Goal: Transaction & Acquisition: Register for event/course

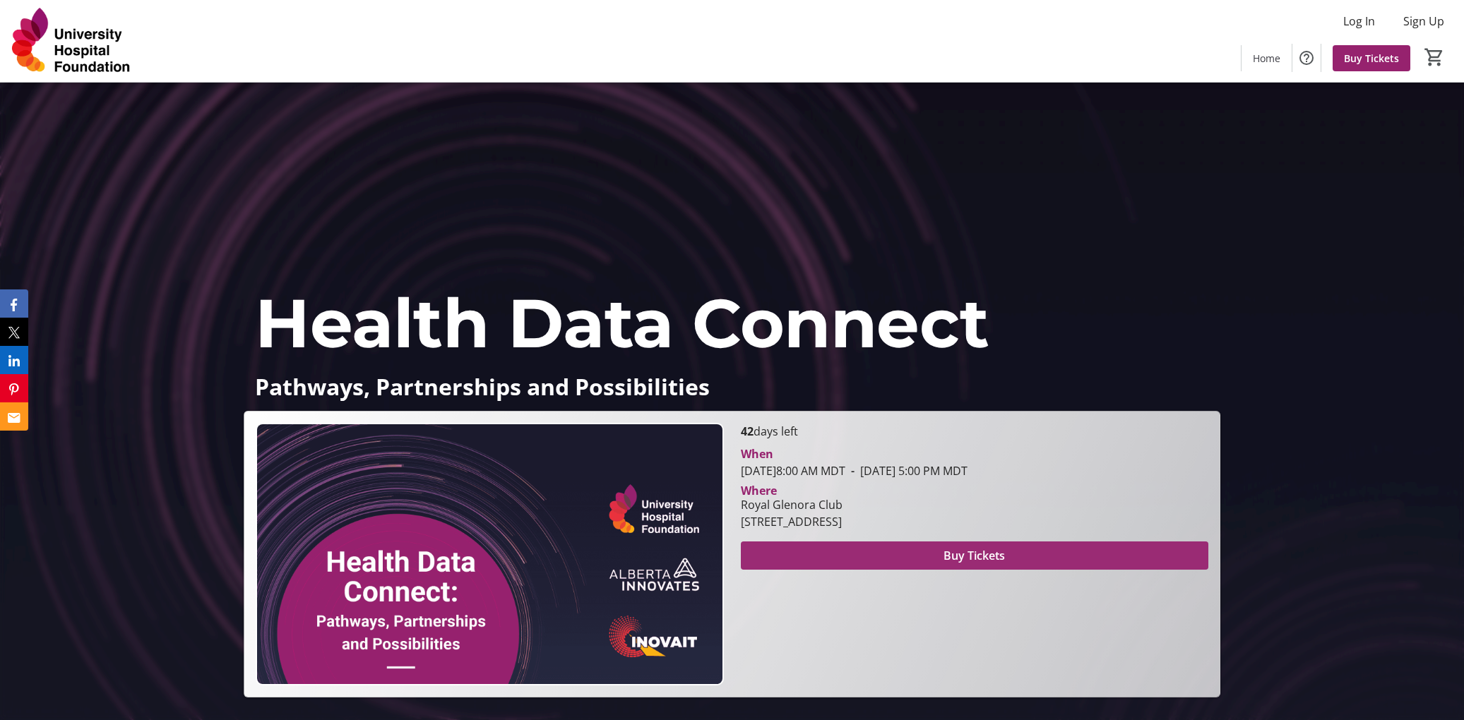
click at [936, 552] on span at bounding box center [975, 556] width 468 height 34
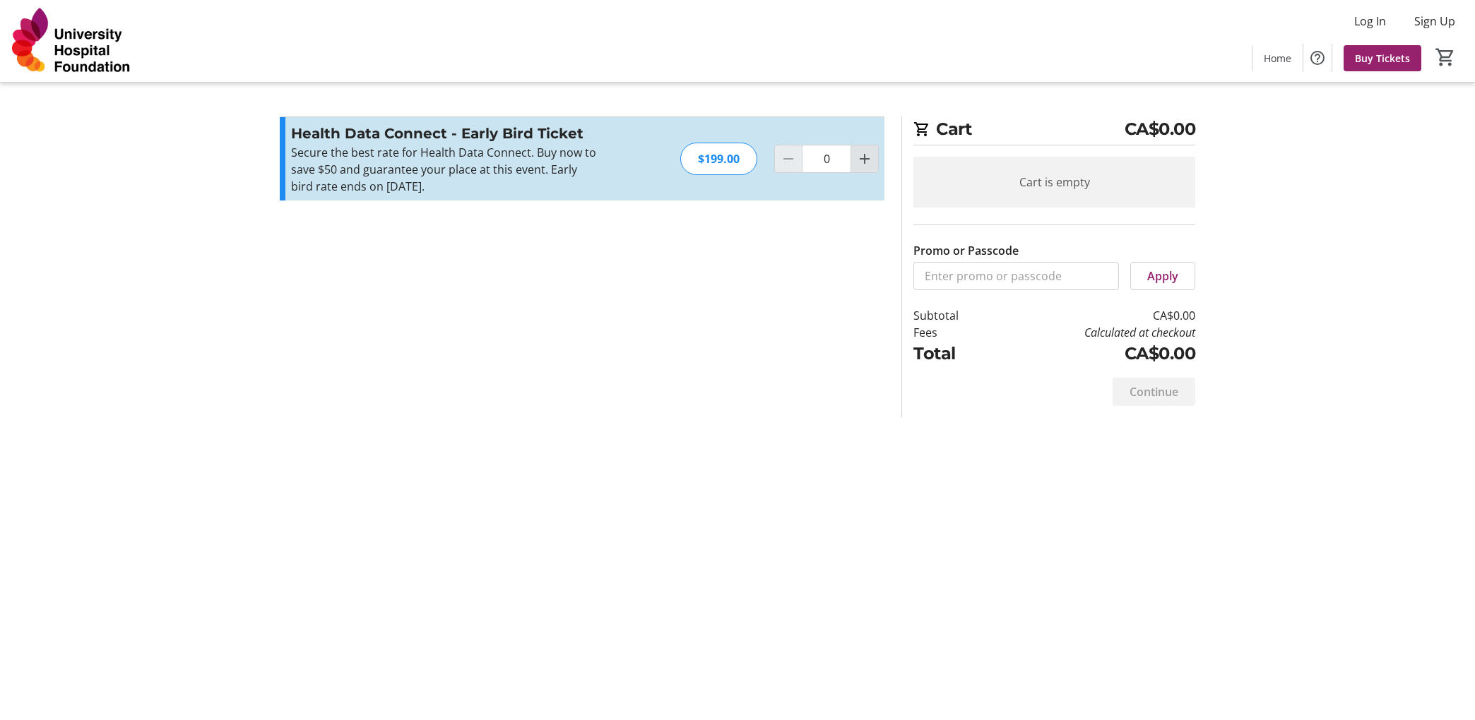
click at [862, 161] on mat-icon "Increment by one" at bounding box center [864, 158] width 17 height 17
type input "1"
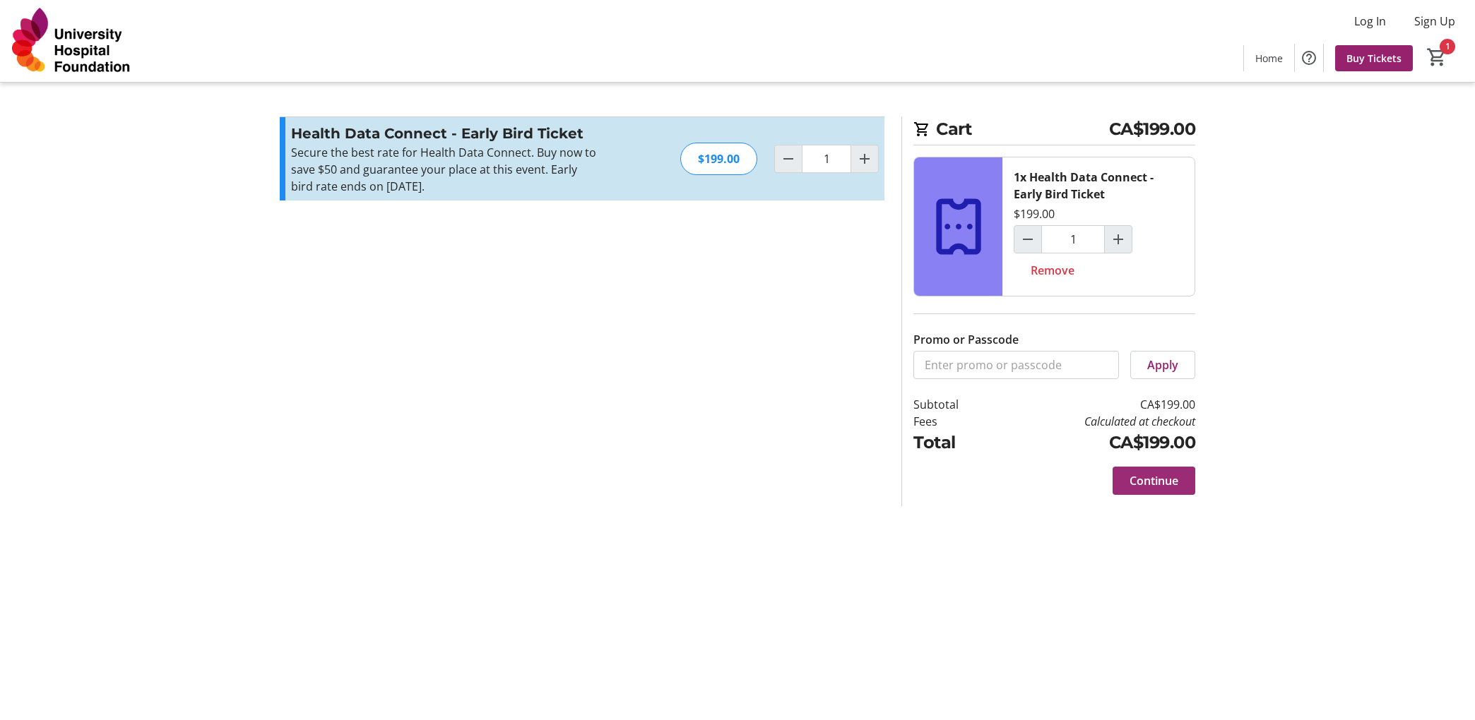
click at [1163, 485] on span "Continue" at bounding box center [1153, 481] width 49 height 17
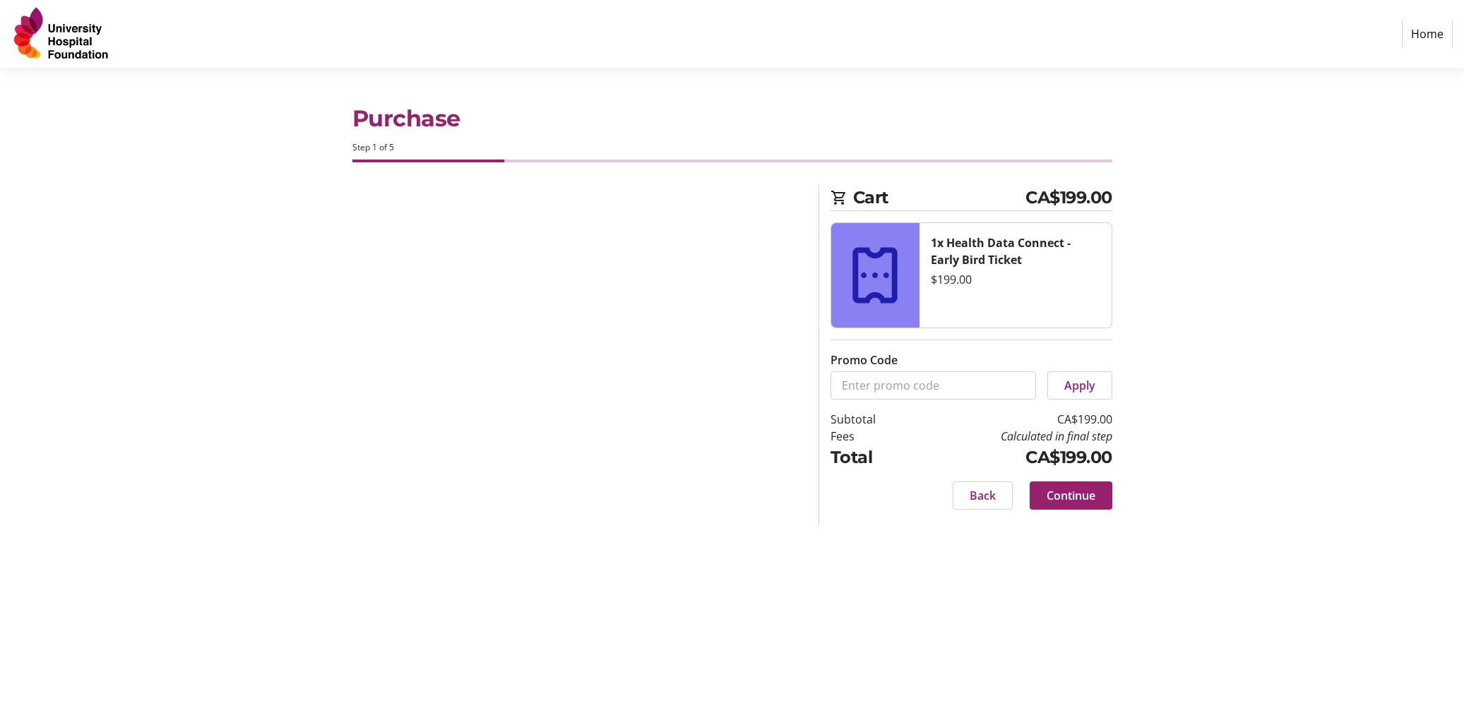
select select "CA"
